Goal: Navigation & Orientation: Find specific page/section

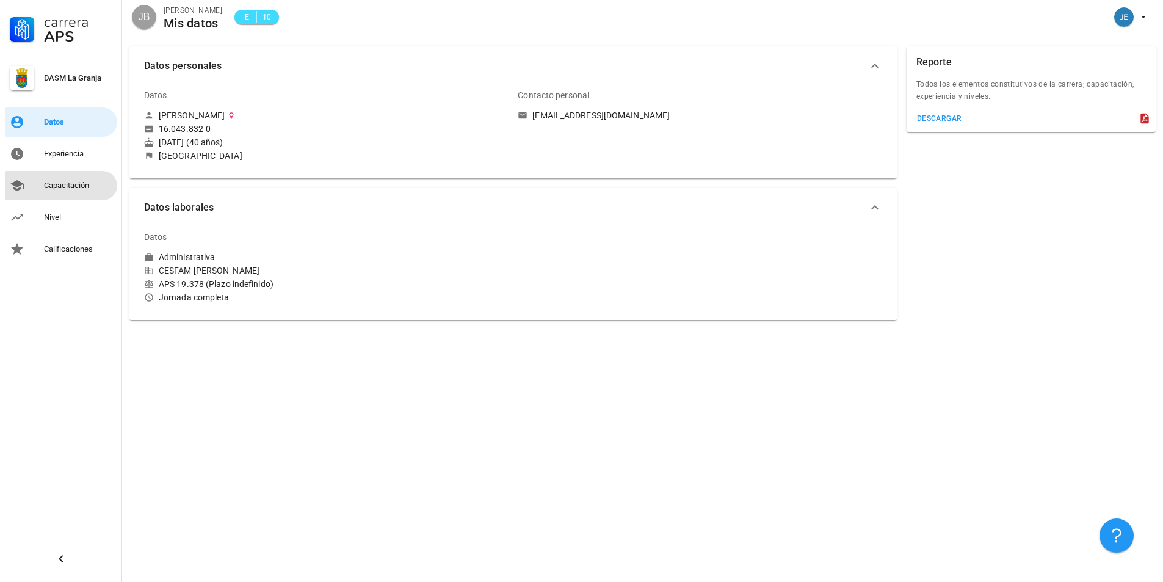
click at [63, 190] on div "Capacitación" at bounding box center [78, 186] width 68 height 20
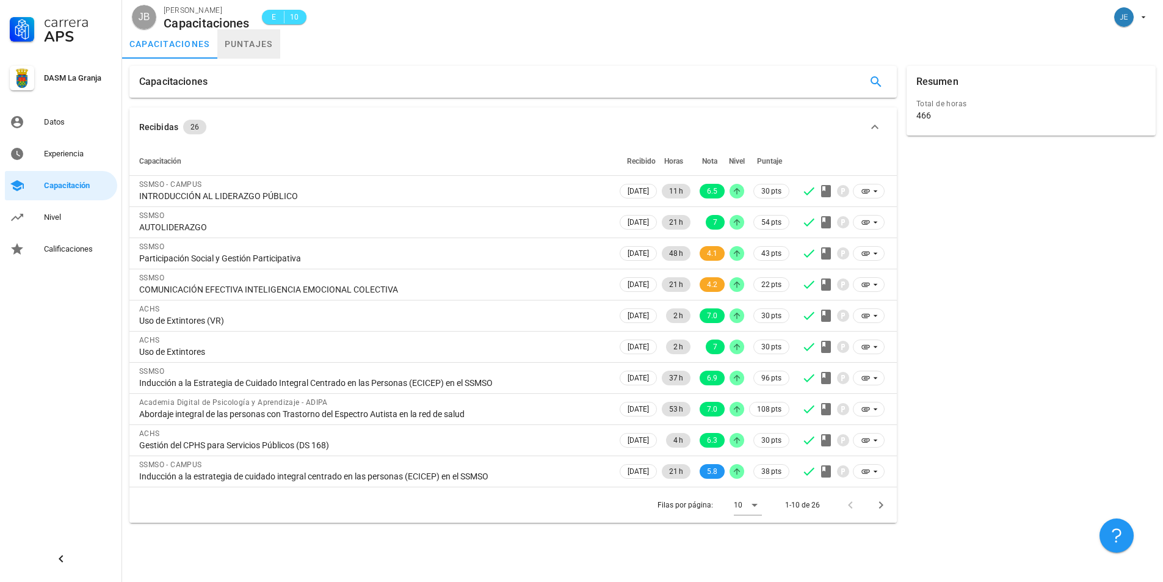
click at [267, 46] on link "puntajes" at bounding box center [248, 43] width 63 height 29
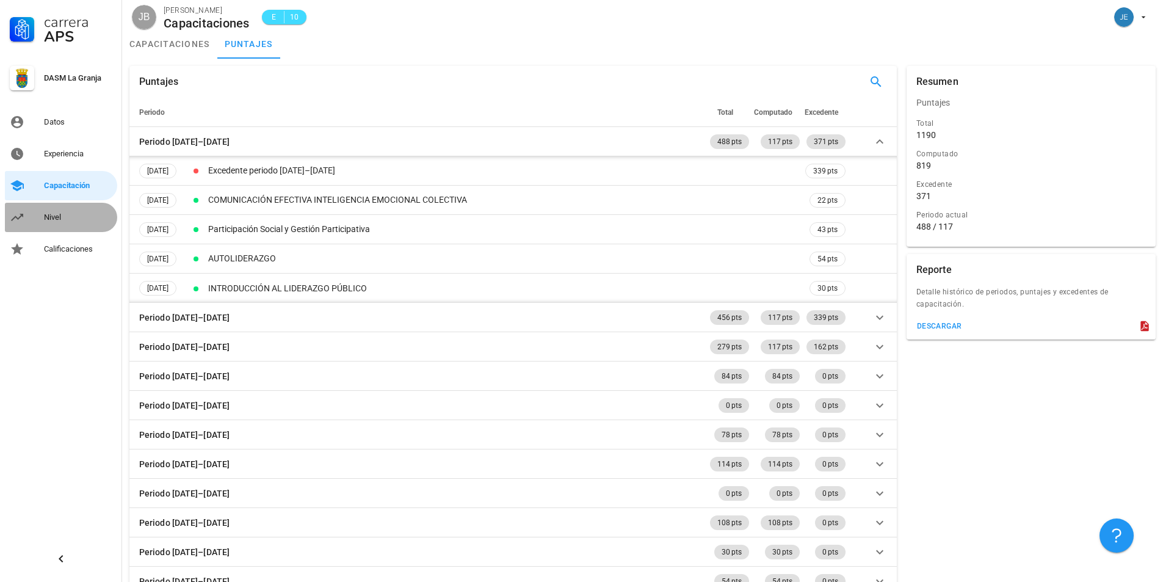
click at [51, 220] on div "Nivel" at bounding box center [78, 217] width 68 height 10
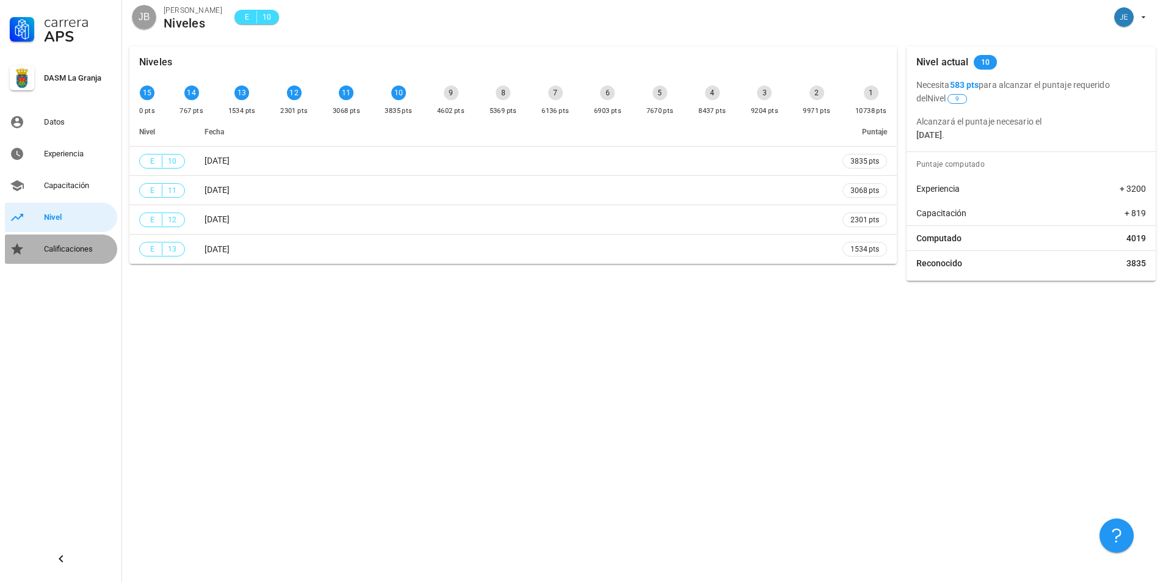
click at [79, 253] on div "Calificaciones" at bounding box center [78, 249] width 68 height 10
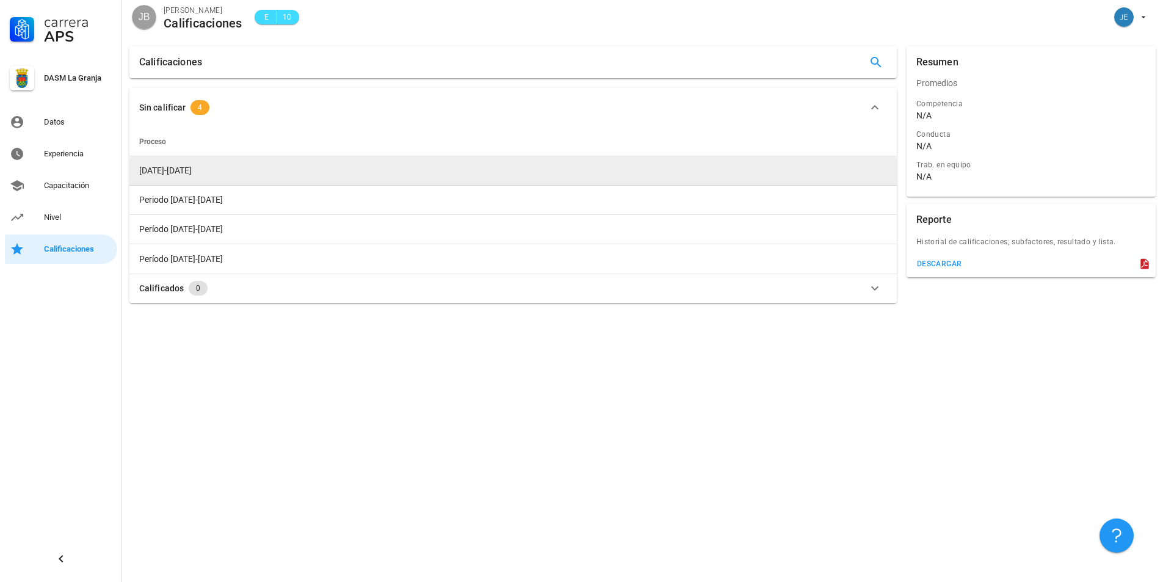
click at [188, 170] on td "[DATE]-[DATE]" at bounding box center [512, 170] width 767 height 29
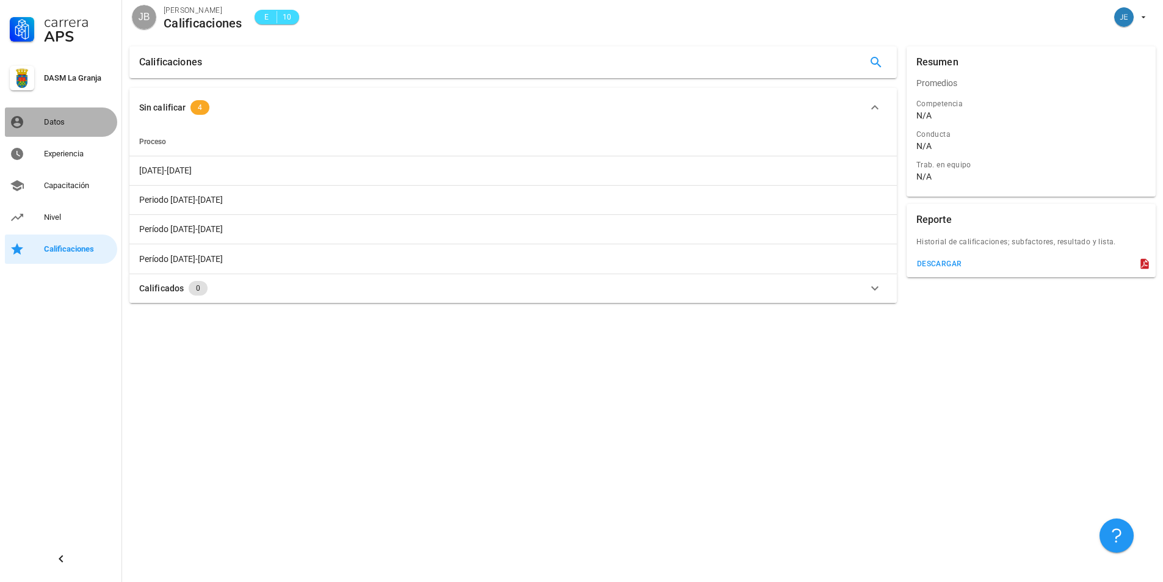
click at [74, 123] on div "Datos" at bounding box center [78, 122] width 68 height 10
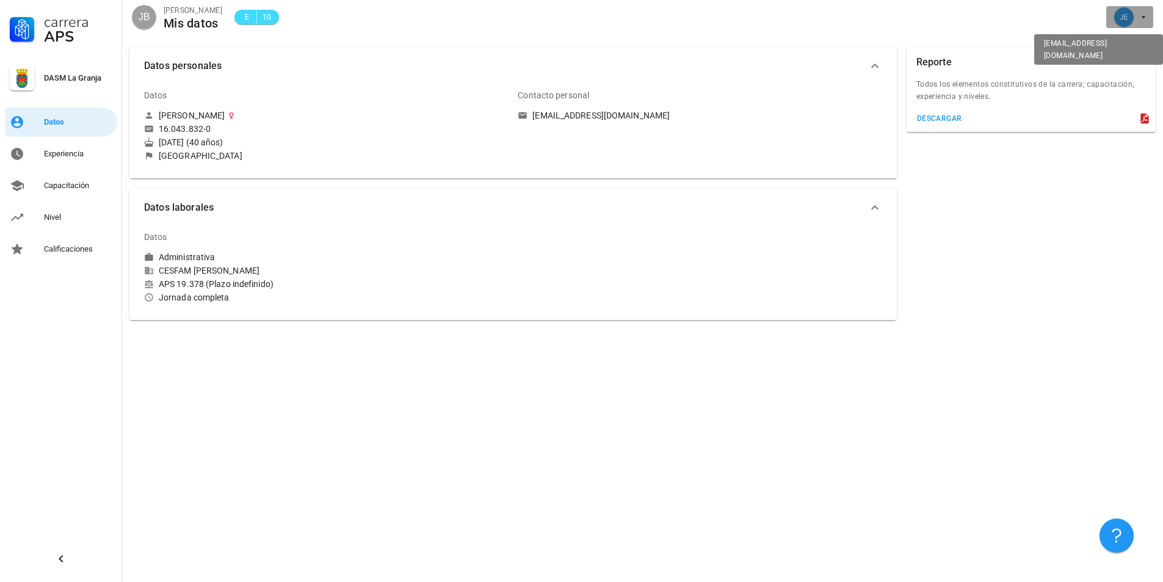
click at [1124, 21] on div "avatar" at bounding box center [1124, 17] width 20 height 20
click at [1121, 57] on link "Salir" at bounding box center [1119, 47] width 73 height 29
